Goal: Task Accomplishment & Management: Use online tool/utility

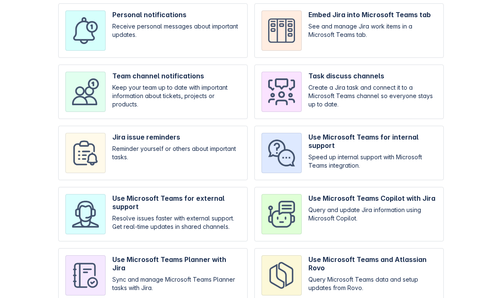
scroll to position [84, 0]
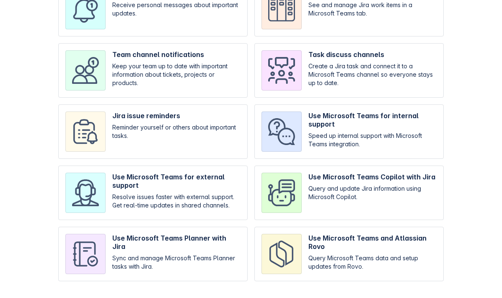
click at [181, 129] on input "checkbox" at bounding box center [152, 131] width 189 height 54
checkbox input "true"
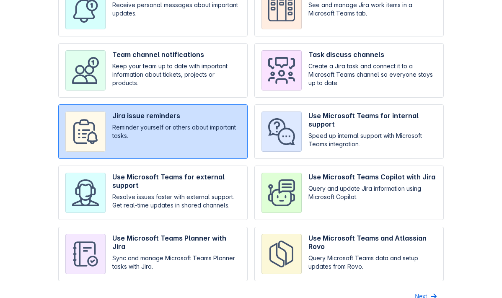
click at [321, 198] on input "checkbox" at bounding box center [348, 193] width 189 height 54
checkbox input "true"
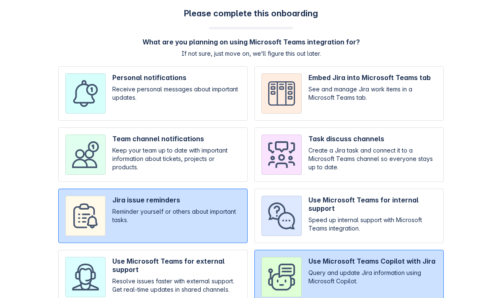
scroll to position [98, 0]
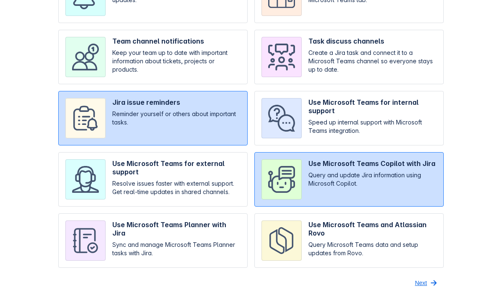
click at [433, 283] on span "button" at bounding box center [434, 283] width 10 height 10
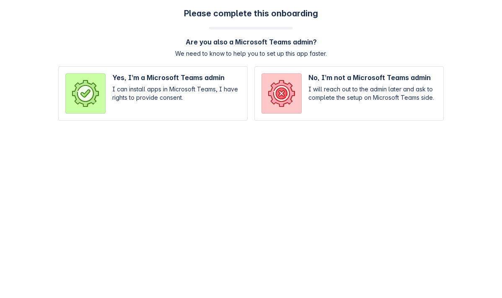
scroll to position [0, 0]
click at [221, 86] on input "radio" at bounding box center [152, 93] width 189 height 54
radio input "true"
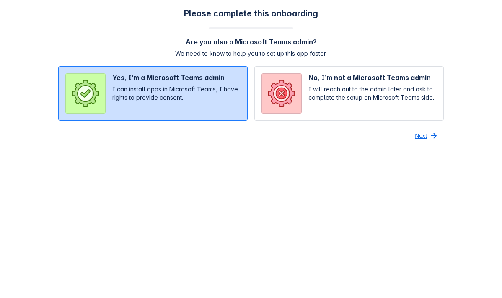
click at [416, 135] on span "Next" at bounding box center [421, 135] width 12 height 13
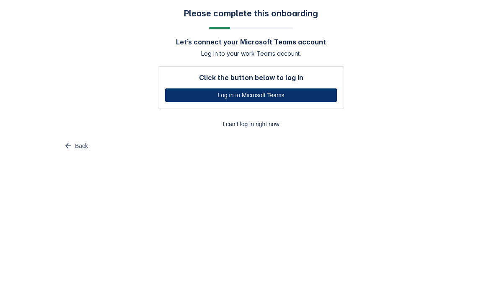
click at [262, 97] on span "Log in to Microsoft Teams" at bounding box center [251, 94] width 162 height 13
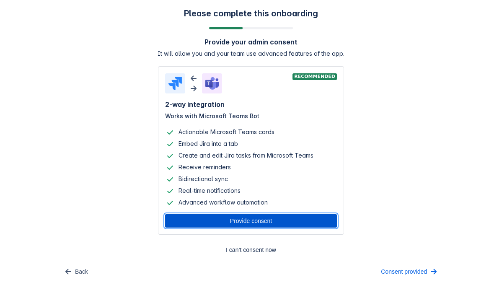
click at [233, 219] on span "Provide consent" at bounding box center [251, 220] width 162 height 13
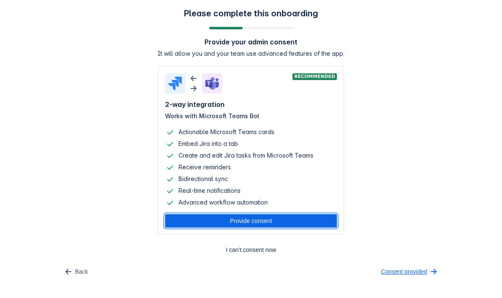
click at [381, 270] on span "Consent provided" at bounding box center [404, 271] width 46 height 13
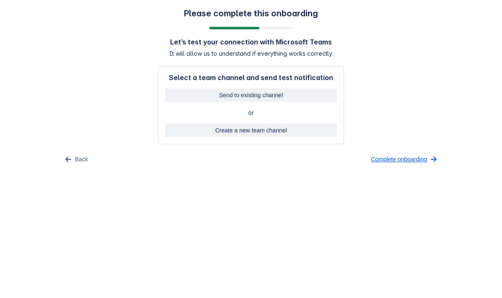
click at [399, 162] on span "Complete onboarding" at bounding box center [399, 159] width 56 height 13
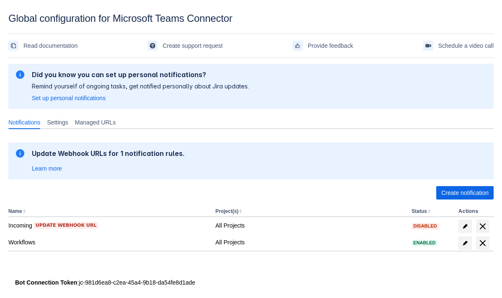
scroll to position [13, 0]
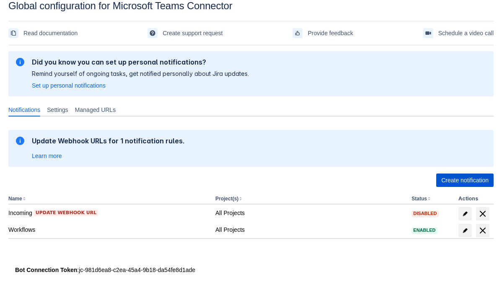
click at [460, 179] on span "Create notification" at bounding box center [464, 180] width 47 height 13
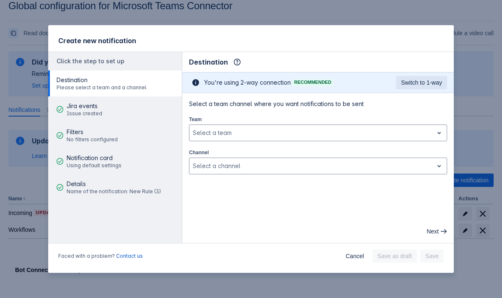
click at [351, 249] on div "Faced with a problem? Contact us Cancel Save as draft Save" at bounding box center [251, 258] width 406 height 30
click at [349, 256] on span "Cancel" at bounding box center [355, 255] width 18 height 13
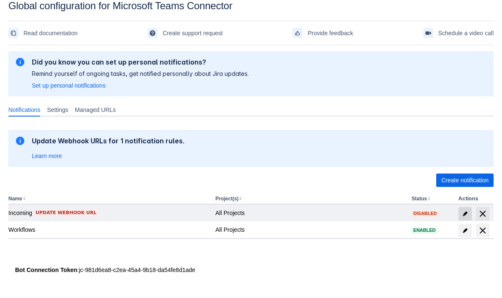
click at [462, 215] on span at bounding box center [465, 213] width 13 height 13
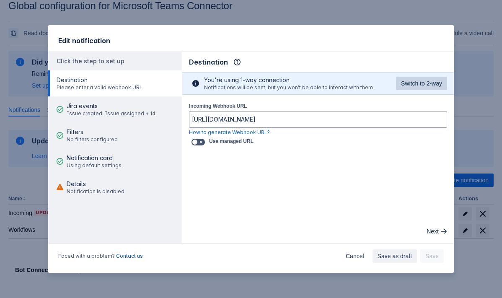
click at [398, 78] on button "Switch to 2-way" at bounding box center [421, 83] width 51 height 13
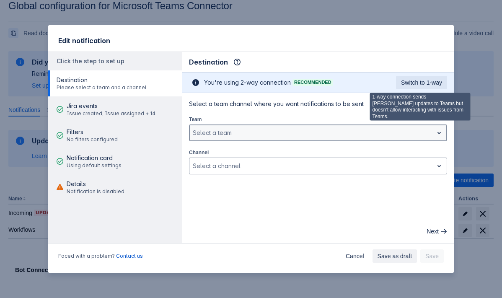
click at [300, 133] on div at bounding box center [311, 133] width 237 height 10
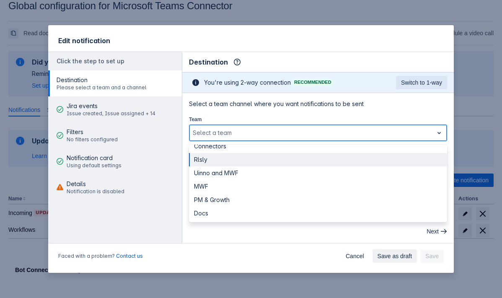
scroll to position [0, 0]
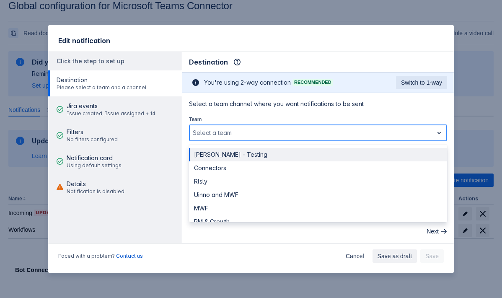
click at [289, 161] on div "[PERSON_NAME] - Testing" at bounding box center [318, 154] width 258 height 13
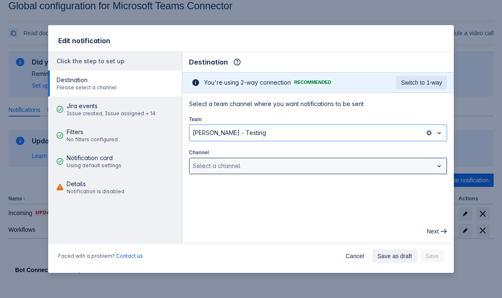
click at [302, 166] on div at bounding box center [311, 166] width 237 height 10
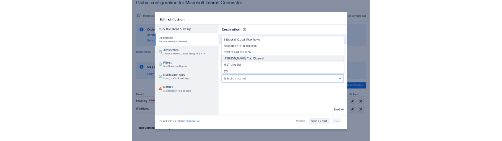
scroll to position [301, 0]
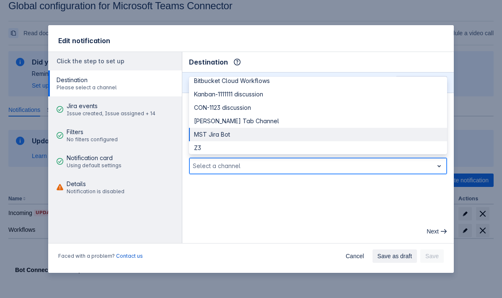
click at [282, 133] on div "MST Jira Bot" at bounding box center [318, 134] width 258 height 13
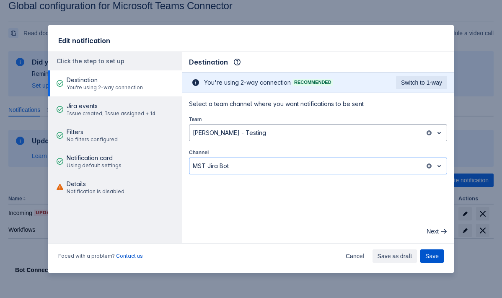
click at [436, 260] on span "Save" at bounding box center [431, 255] width 13 height 13
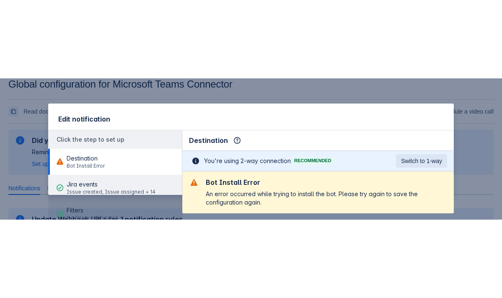
scroll to position [3, 0]
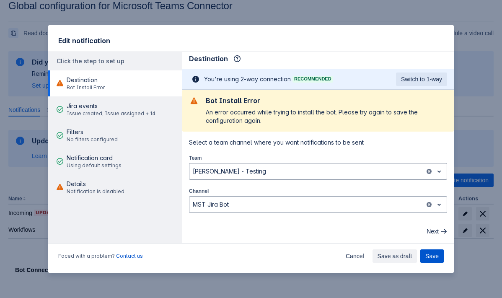
click at [440, 253] on button "Save" at bounding box center [431, 255] width 23 height 13
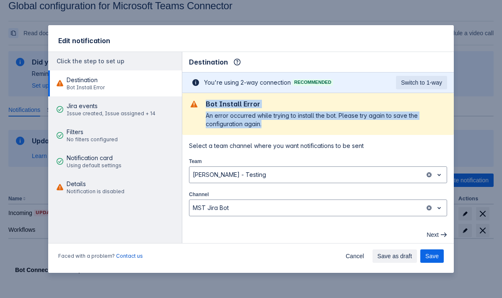
drag, startPoint x: 203, startPoint y: 99, endPoint x: 267, endPoint y: 125, distance: 69.4
click at [267, 125] on section "Bot Install Error An error occurred while trying to install the bot. Please try…" at bounding box center [318, 114] width 272 height 42
copy div "Bot Install Error An error occurred while trying to install the bot. Please try…"
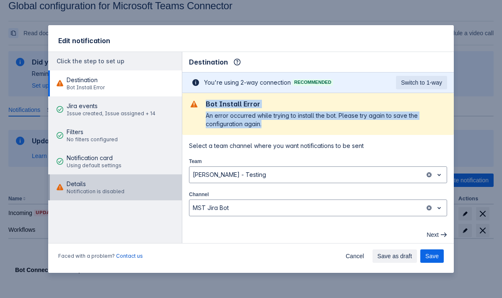
click at [112, 192] on span "Notification is disabled" at bounding box center [96, 191] width 58 height 7
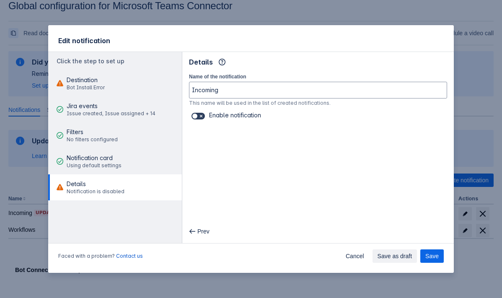
click at [197, 120] on label at bounding box center [198, 116] width 17 height 10
click at [197, 119] on input "checkbox" at bounding box center [194, 116] width 5 height 5
checkbox input "true"
click at [435, 257] on span "Save" at bounding box center [431, 255] width 13 height 13
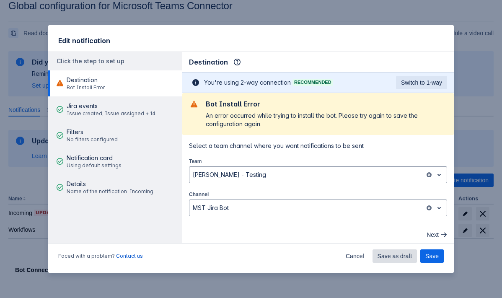
click at [404, 259] on span "Save as draft" at bounding box center [395, 255] width 35 height 13
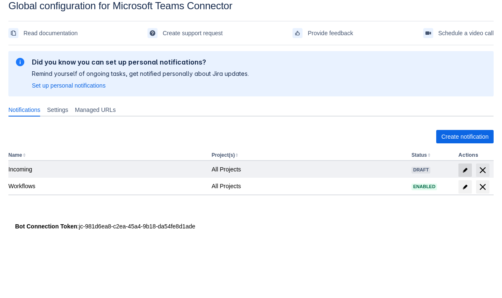
click at [466, 174] on span at bounding box center [465, 169] width 13 height 13
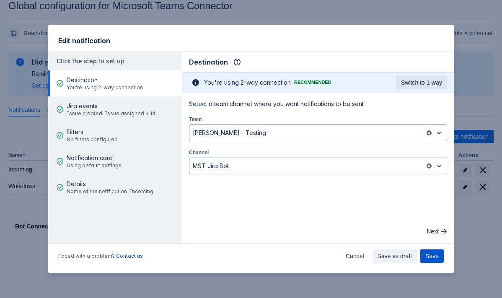
click at [430, 254] on span "Save" at bounding box center [431, 255] width 13 height 13
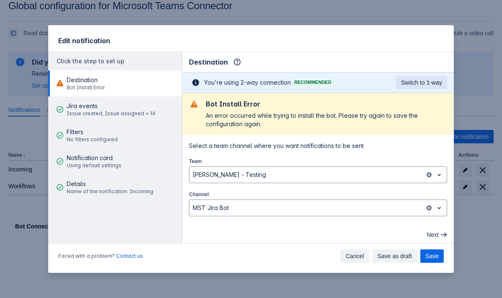
click at [358, 259] on span "Cancel" at bounding box center [355, 255] width 18 height 13
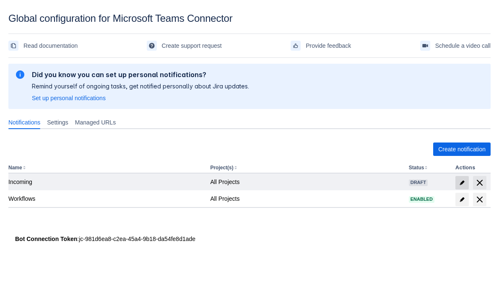
click at [461, 177] on span at bounding box center [461, 182] width 13 height 13
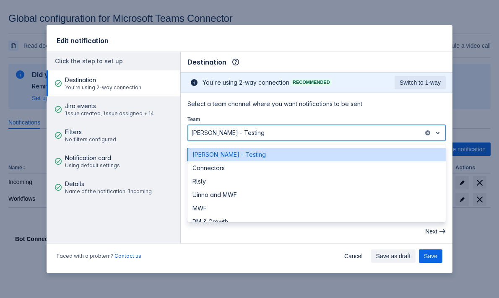
click at [355, 131] on div at bounding box center [305, 133] width 229 height 10
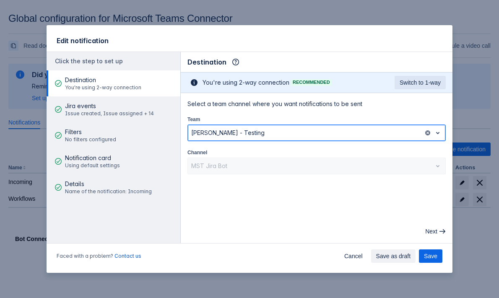
click at [355, 131] on div at bounding box center [305, 133] width 229 height 10
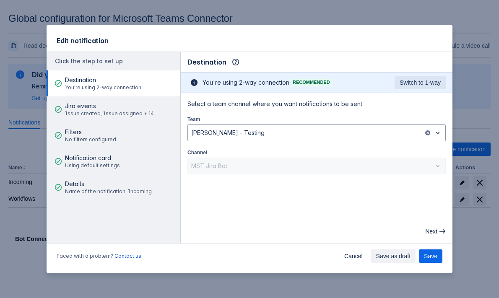
click at [351, 169] on div "MST Jira Bot" at bounding box center [316, 166] width 258 height 17
click at [352, 194] on main "Destination Info This determines how and where the bot will send notifications …" at bounding box center [317, 147] width 272 height 191
click at [430, 256] on span "Save" at bounding box center [430, 255] width 13 height 13
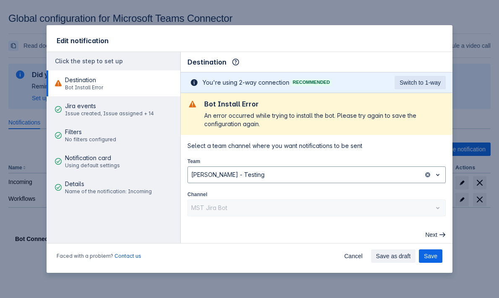
scroll to position [3, 0]
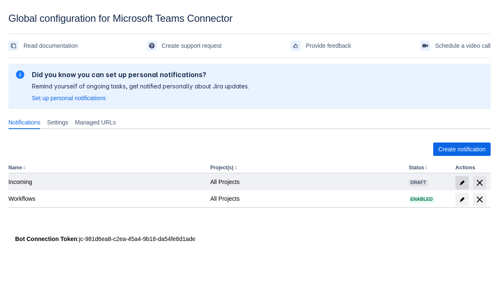
click at [461, 181] on span "edit" at bounding box center [462, 182] width 7 height 7
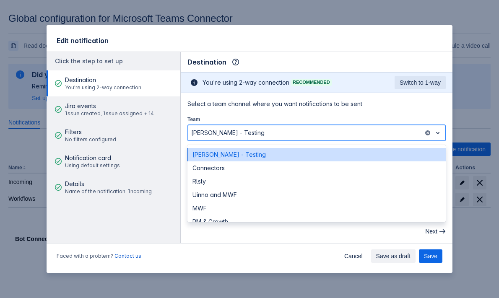
click at [392, 130] on div at bounding box center [305, 133] width 229 height 10
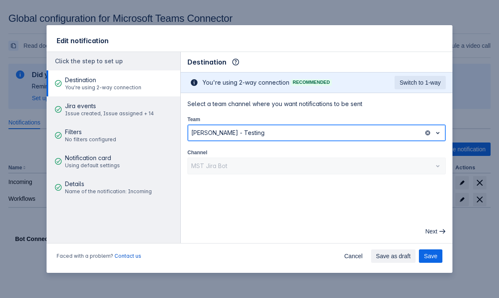
click at [392, 130] on div at bounding box center [305, 133] width 229 height 10
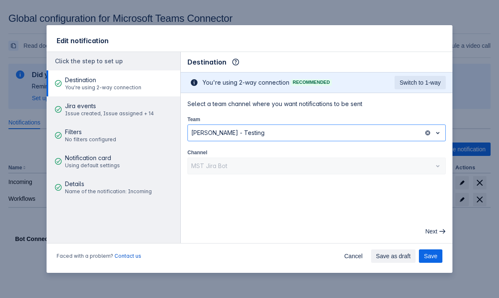
click at [316, 168] on div "MST Jira Bot" at bounding box center [316, 166] width 258 height 17
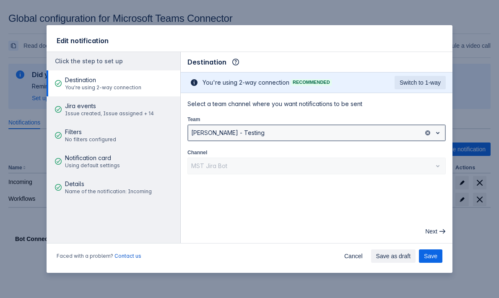
click at [267, 134] on div at bounding box center [305, 133] width 229 height 10
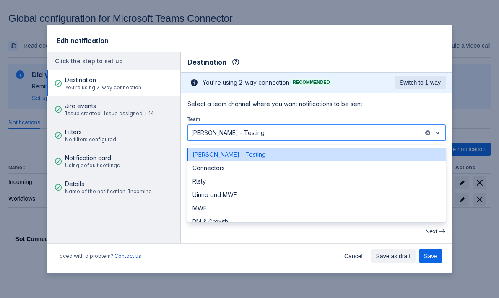
click at [251, 154] on div "[PERSON_NAME] - Testing" at bounding box center [316, 154] width 258 height 13
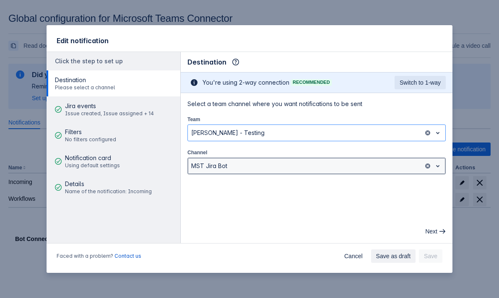
click at [251, 165] on div at bounding box center [305, 166] width 229 height 10
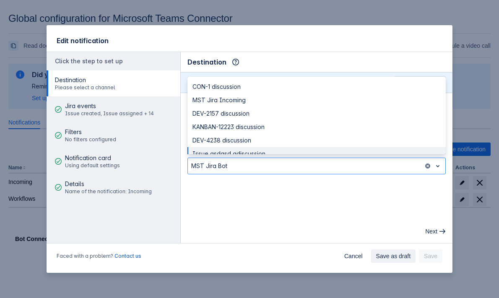
click at [251, 189] on main "Destination Info This determines how and where the bot will send notifications …" at bounding box center [317, 147] width 272 height 191
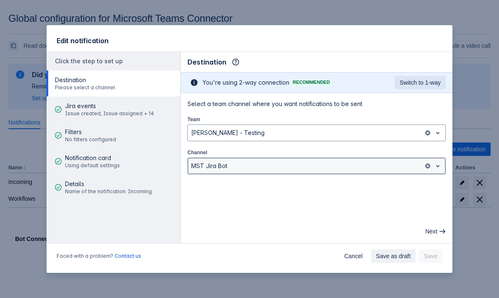
click at [269, 173] on div "MST Jira Bot" at bounding box center [316, 166] width 258 height 17
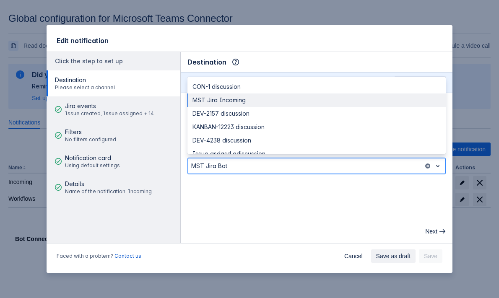
click at [256, 101] on div "MST Jira Incoming" at bounding box center [316, 99] width 258 height 13
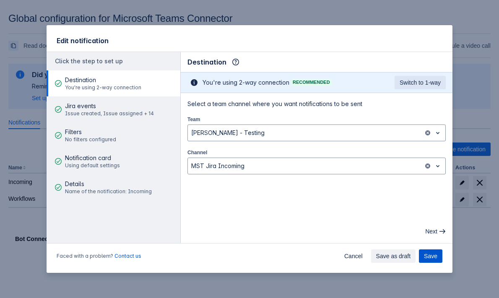
click at [433, 257] on span "Save" at bounding box center [430, 255] width 13 height 13
